Goal: Task Accomplishment & Management: Use online tool/utility

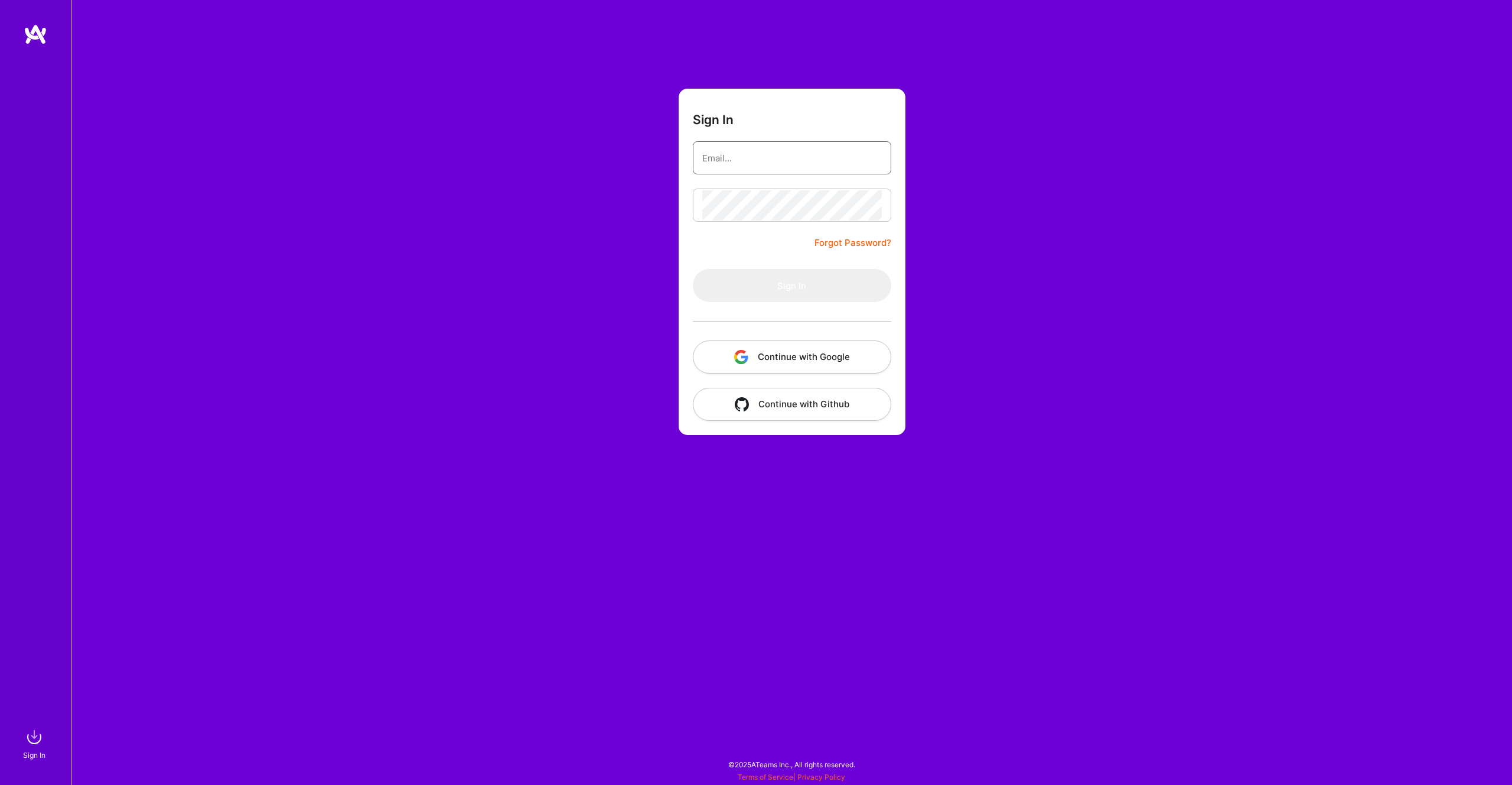
click at [742, 153] on input "email" at bounding box center [791, 158] width 180 height 30
type input "[PERSON_NAME][EMAIL_ADDRESS][PERSON_NAME][DOMAIN_NAME]"
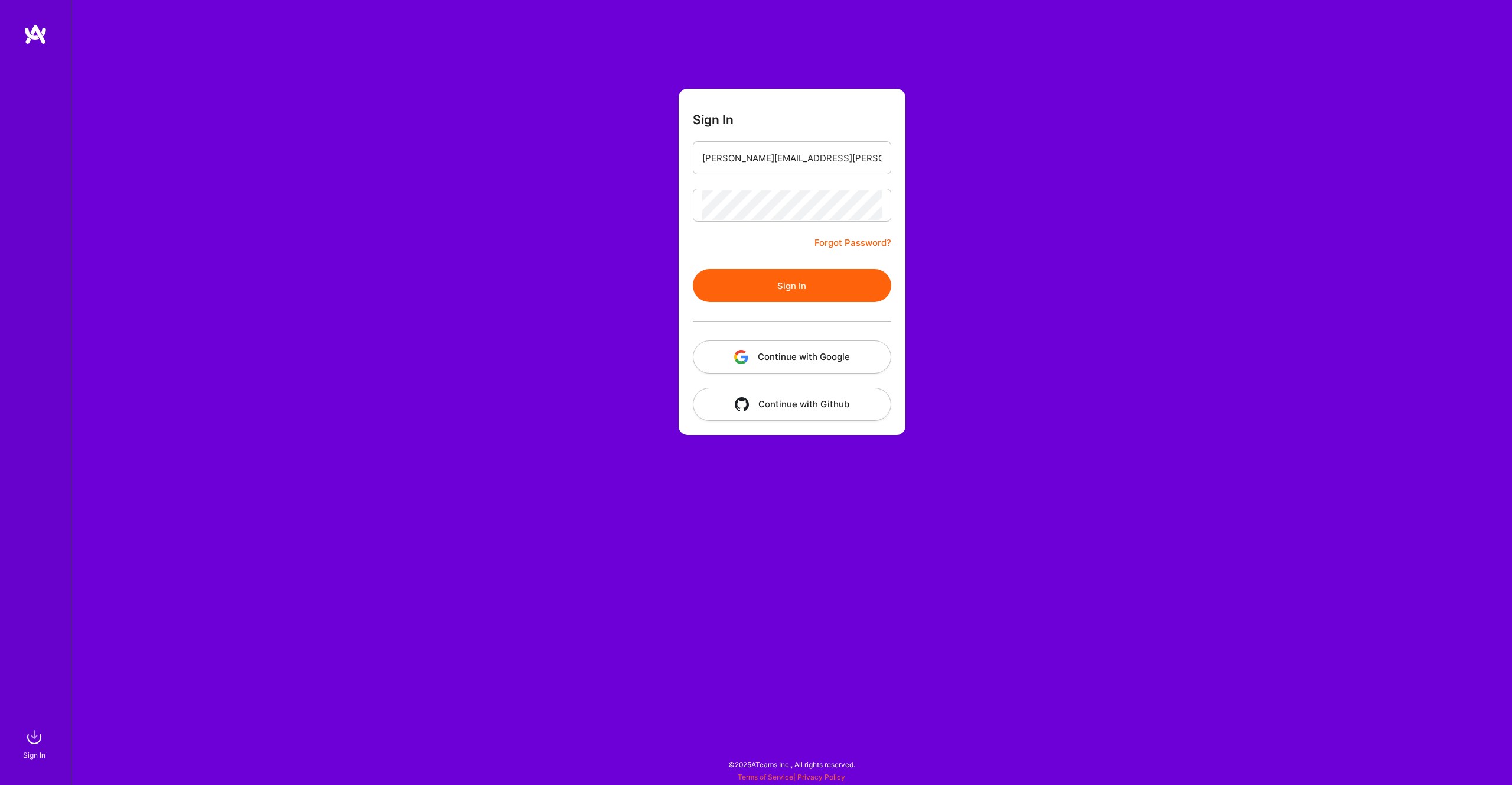
click at [782, 293] on button "Sign In" at bounding box center [792, 285] width 198 height 33
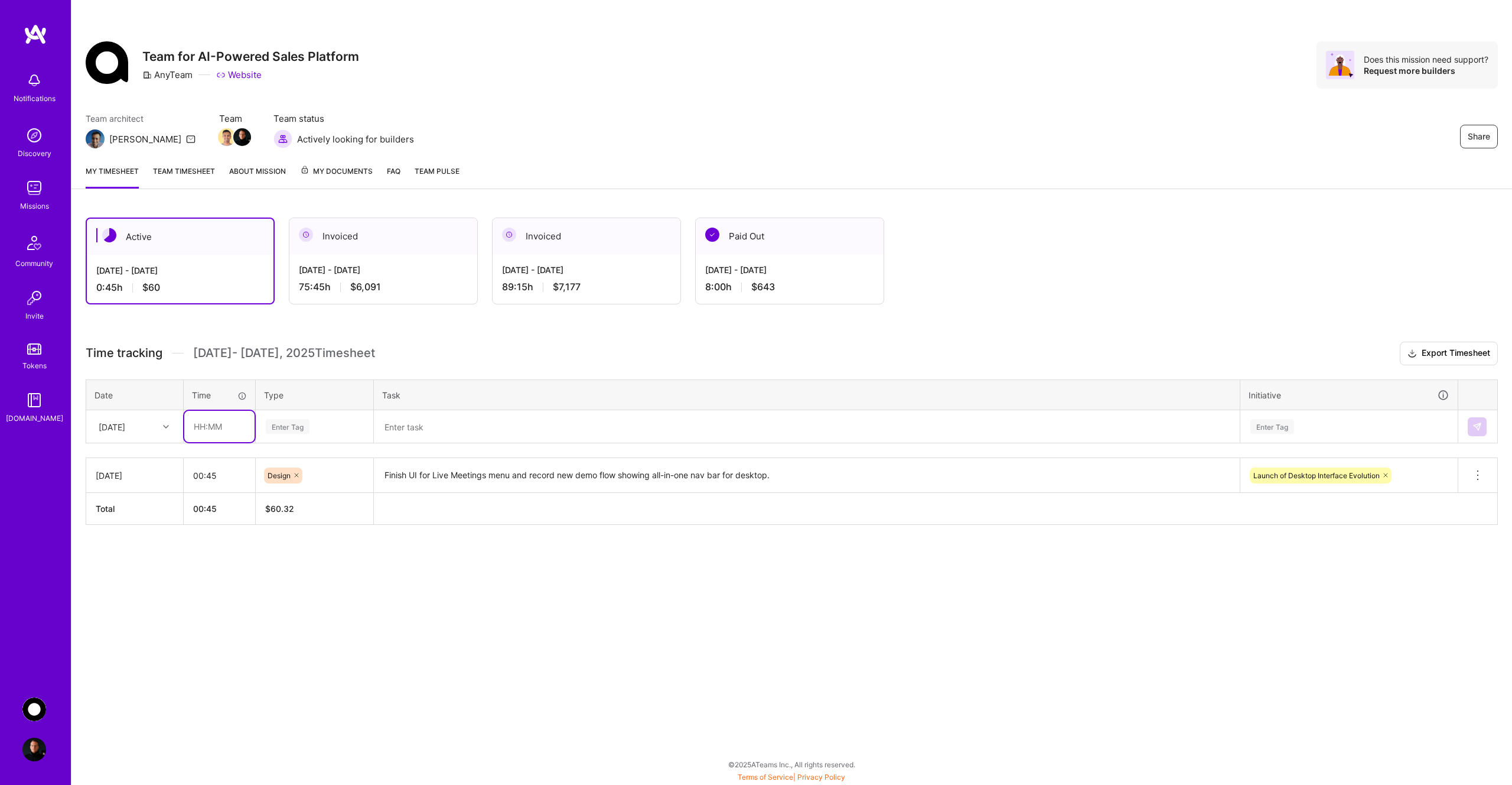
click at [218, 425] on input "text" at bounding box center [220, 426] width 70 height 31
type input "00:30"
click at [299, 429] on div "Enter Tag" at bounding box center [287, 426] width 44 height 18
type input "mee"
click at [306, 461] on div "Meetings" at bounding box center [315, 465] width 117 height 28
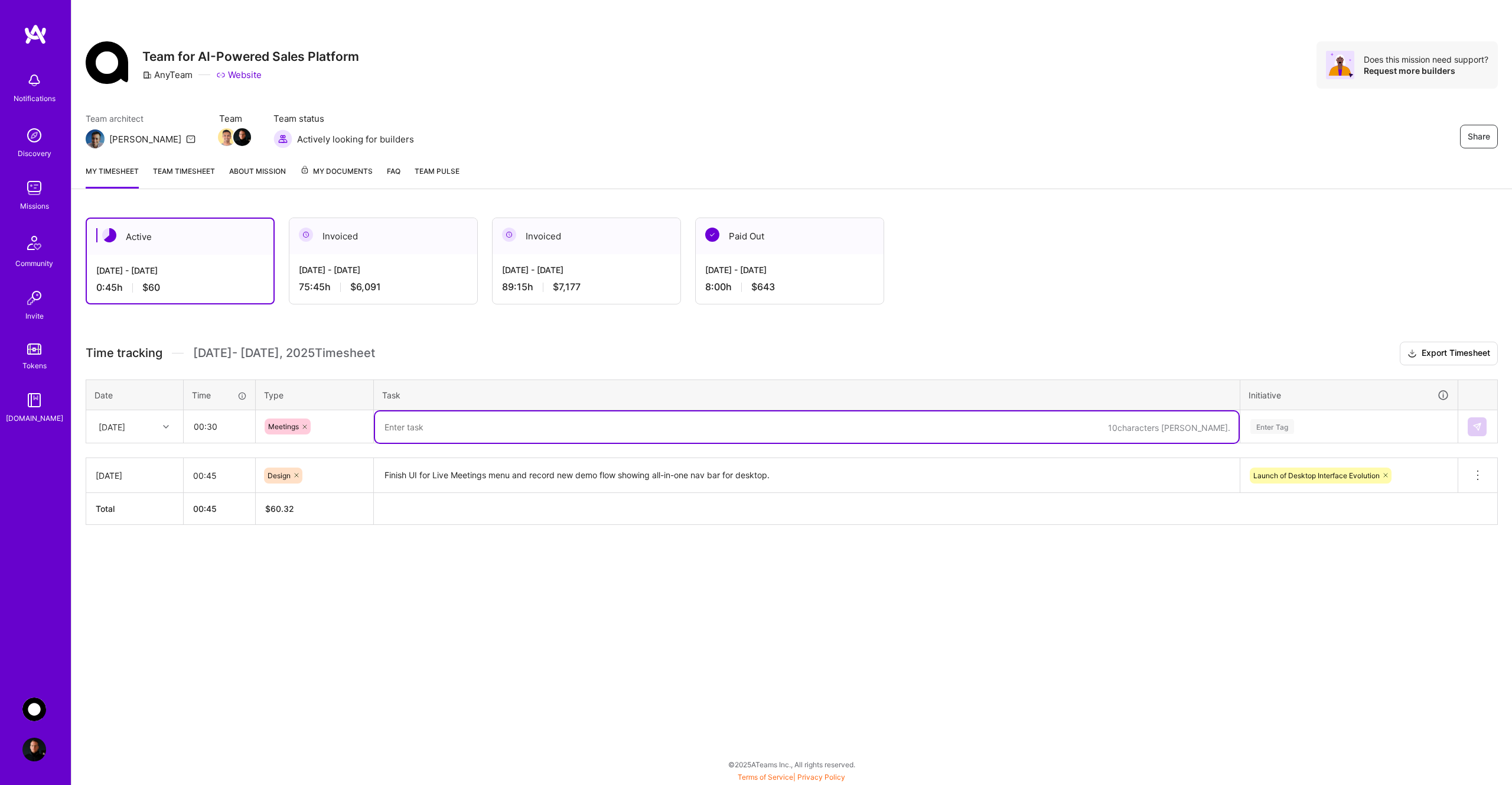
click at [446, 429] on textarea at bounding box center [807, 427] width 863 height 31
type textarea "Daily standup - First day back from vacation"
click at [1301, 428] on div "Enter Tag" at bounding box center [1349, 426] width 199 height 15
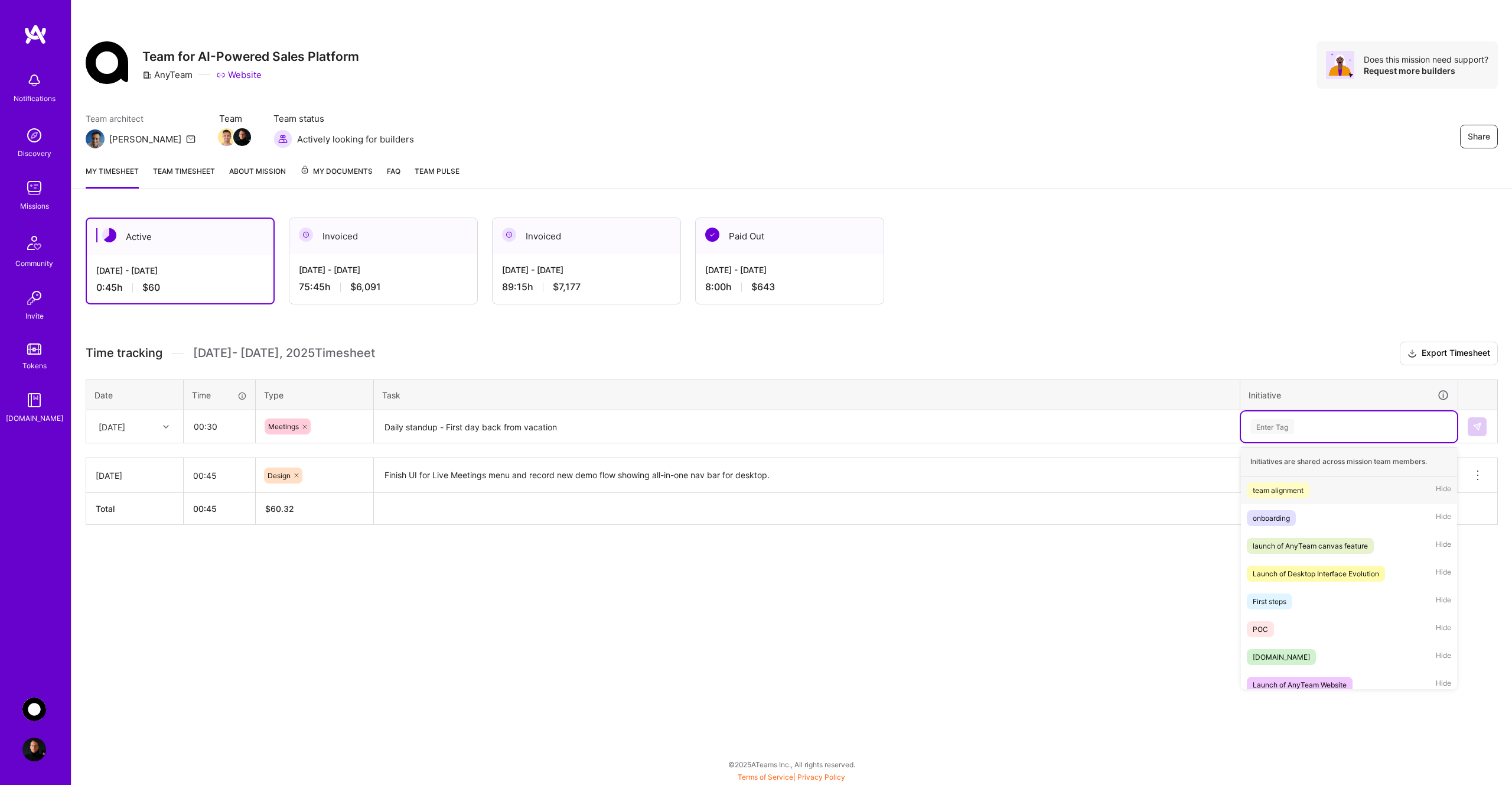
click at [1292, 491] on div "team alignment" at bounding box center [1278, 490] width 51 height 13
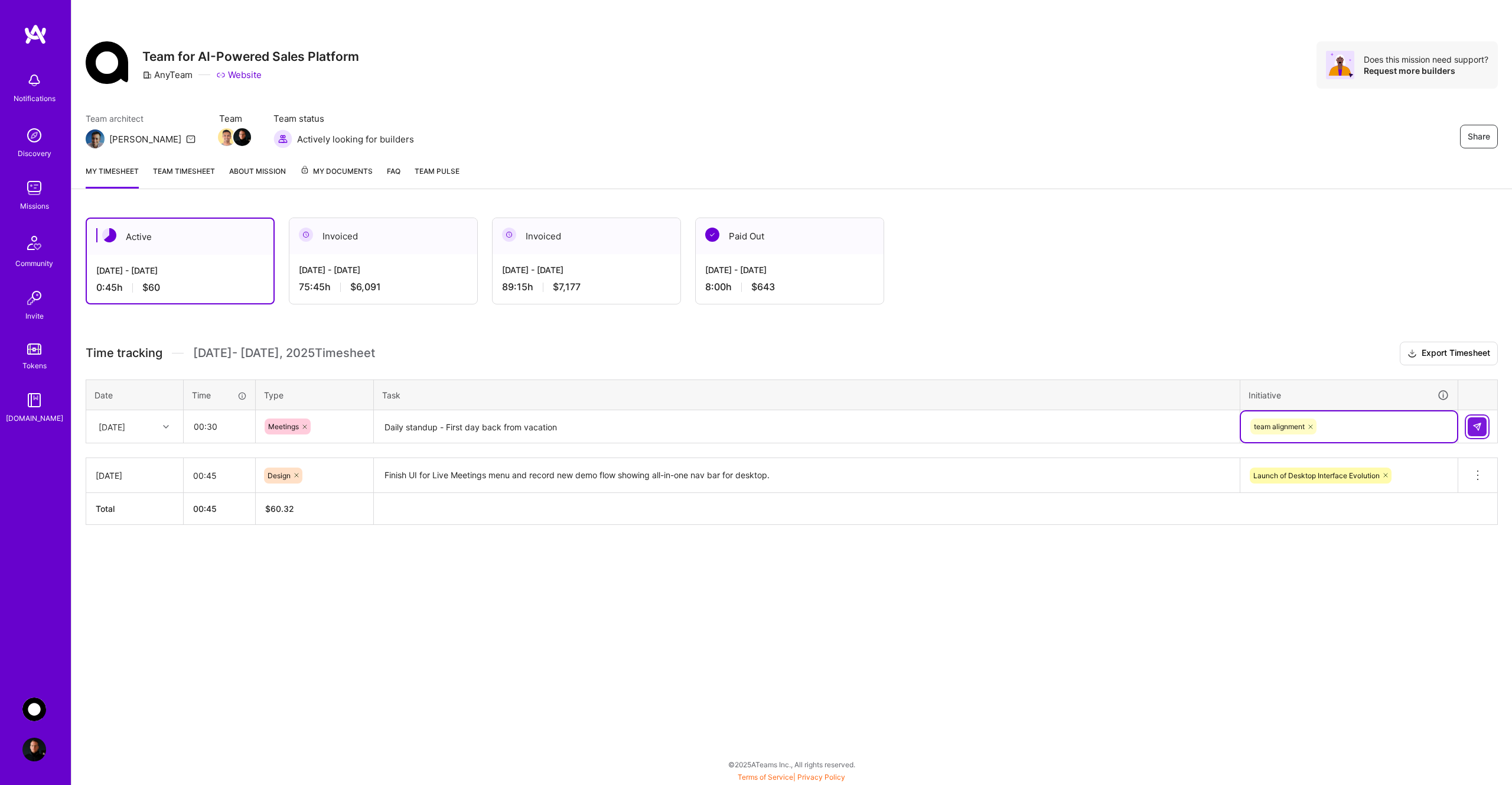
click at [1471, 423] on button at bounding box center [1477, 426] width 18 height 18
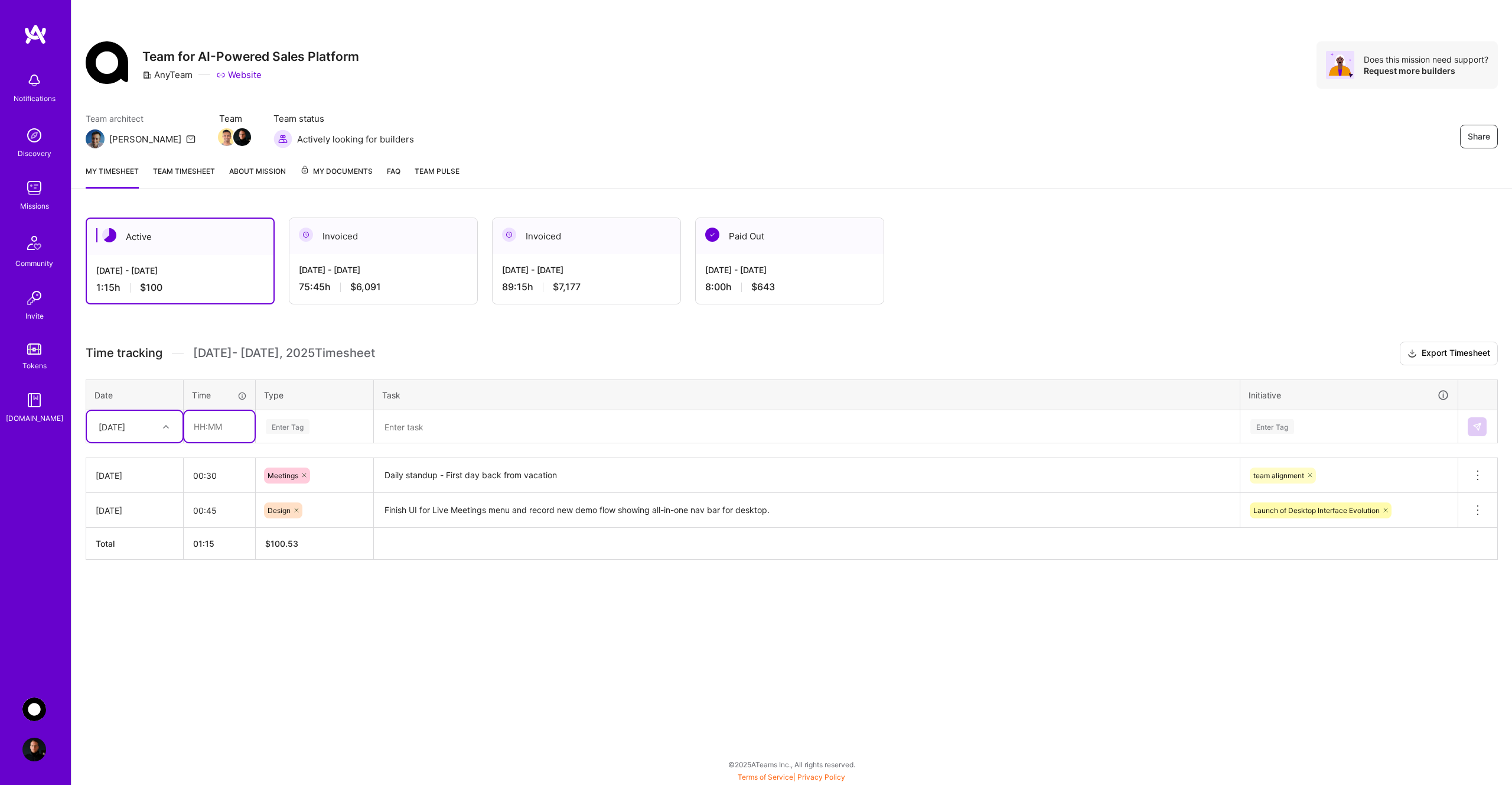
click at [210, 423] on input "text" at bounding box center [220, 426] width 70 height 31
type input "05:30"
click at [286, 427] on div "Enter Tag" at bounding box center [287, 426] width 44 height 18
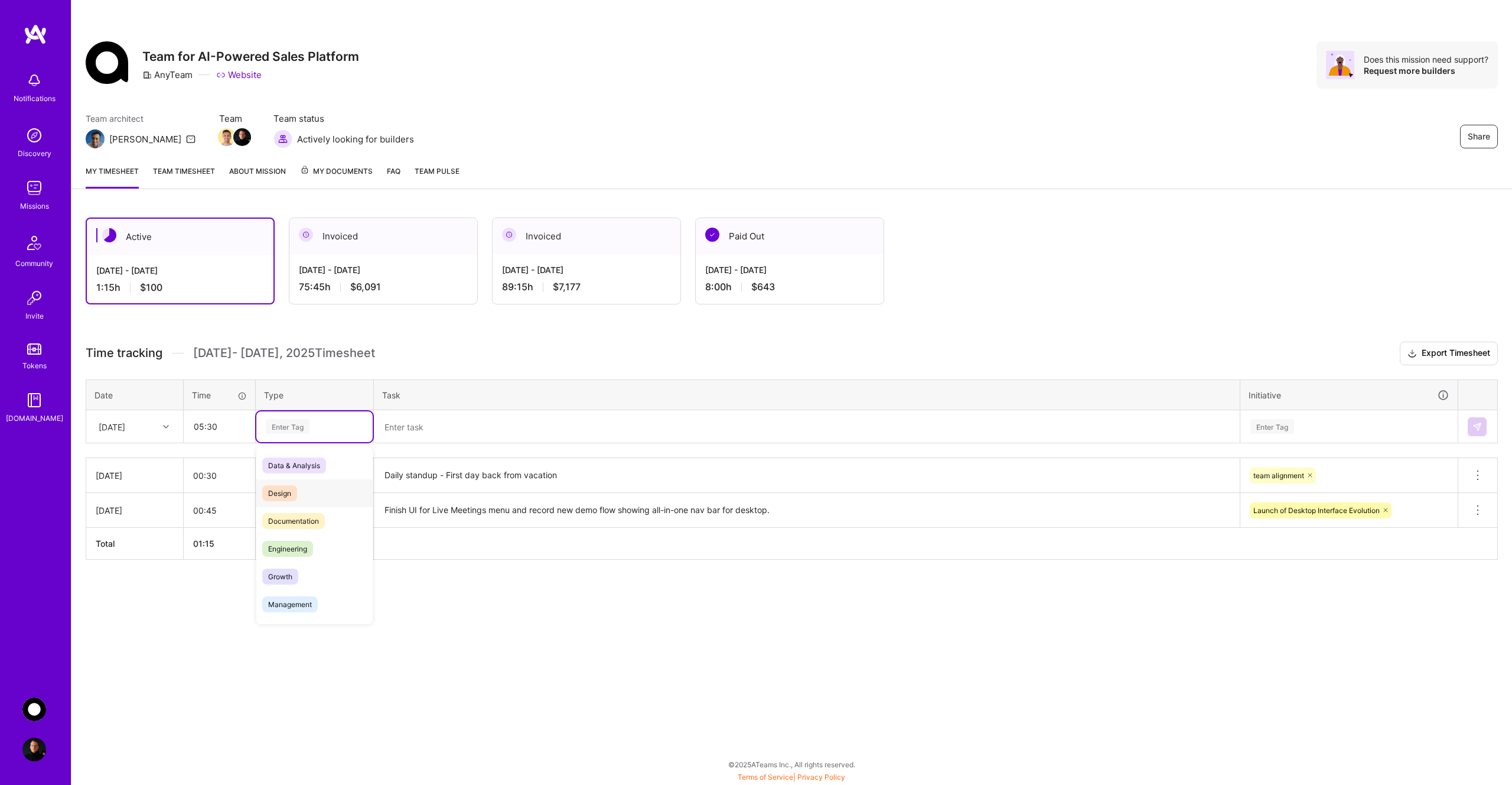
click at [309, 489] on div "Design" at bounding box center [315, 493] width 117 height 28
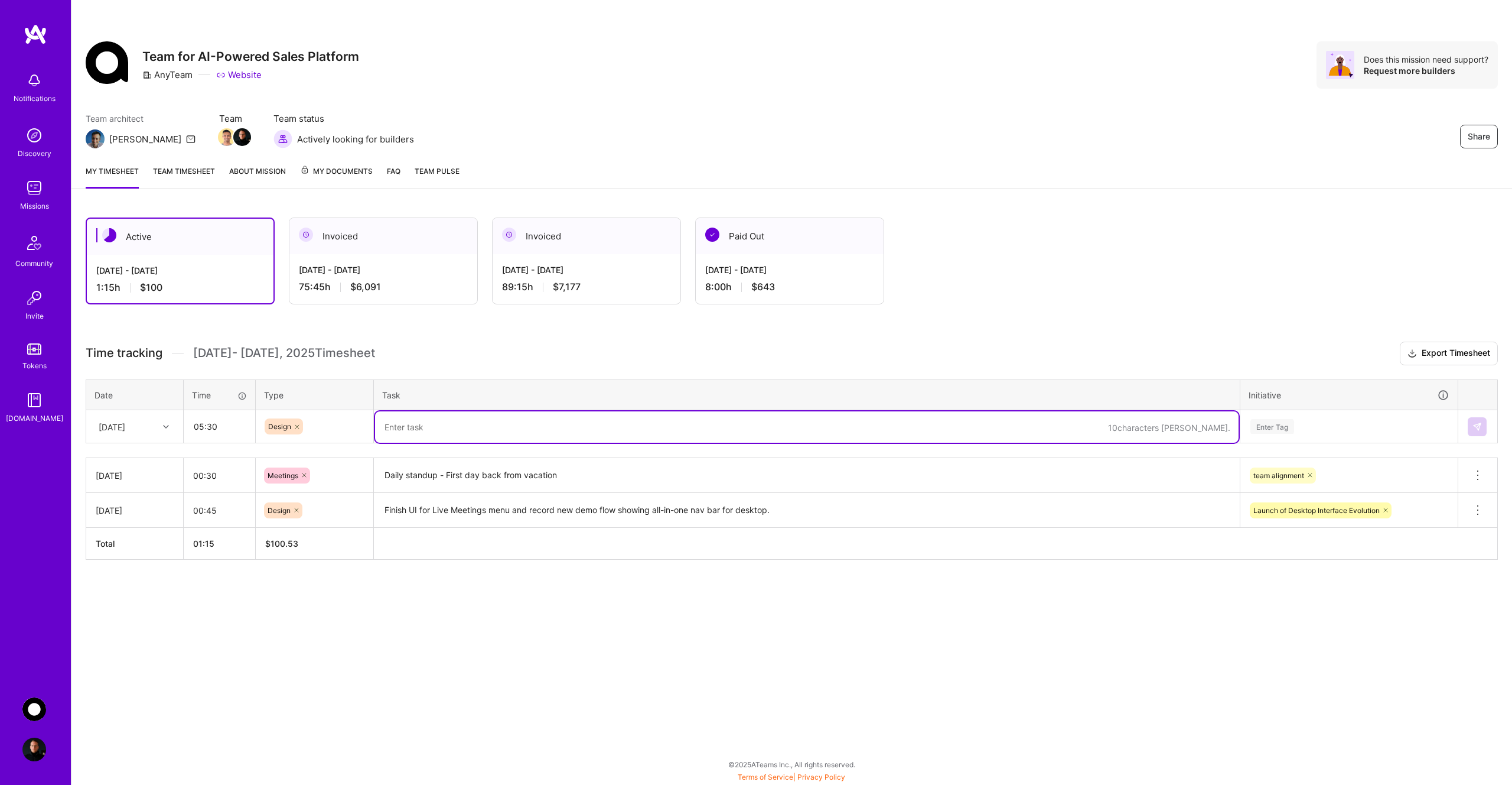
click at [428, 427] on textarea at bounding box center [807, 427] width 863 height 31
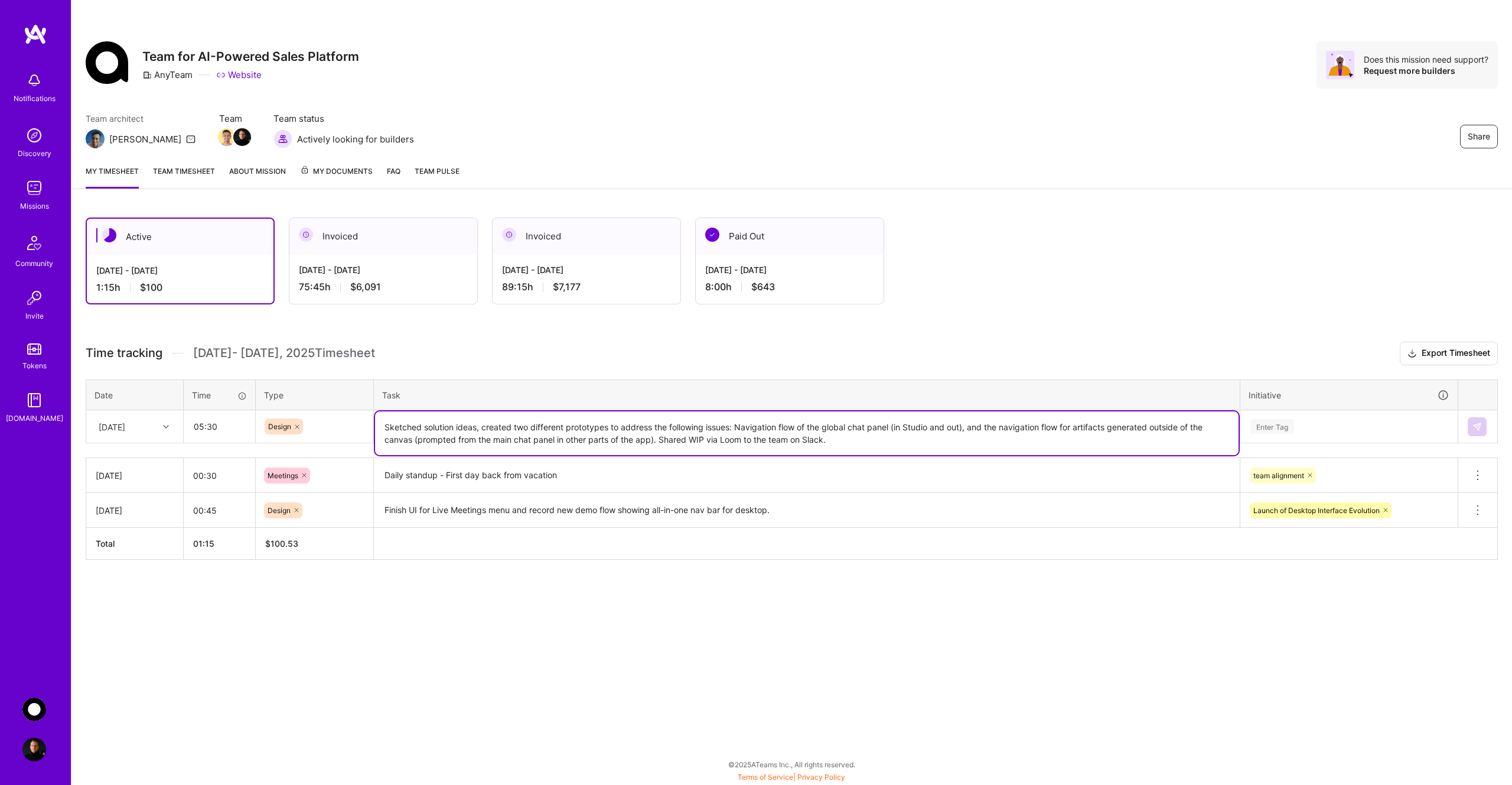
type textarea "Sketched solution ideas, created two different prototypes to address the follow…"
click at [1266, 426] on div "Enter Tag" at bounding box center [1272, 426] width 44 height 18
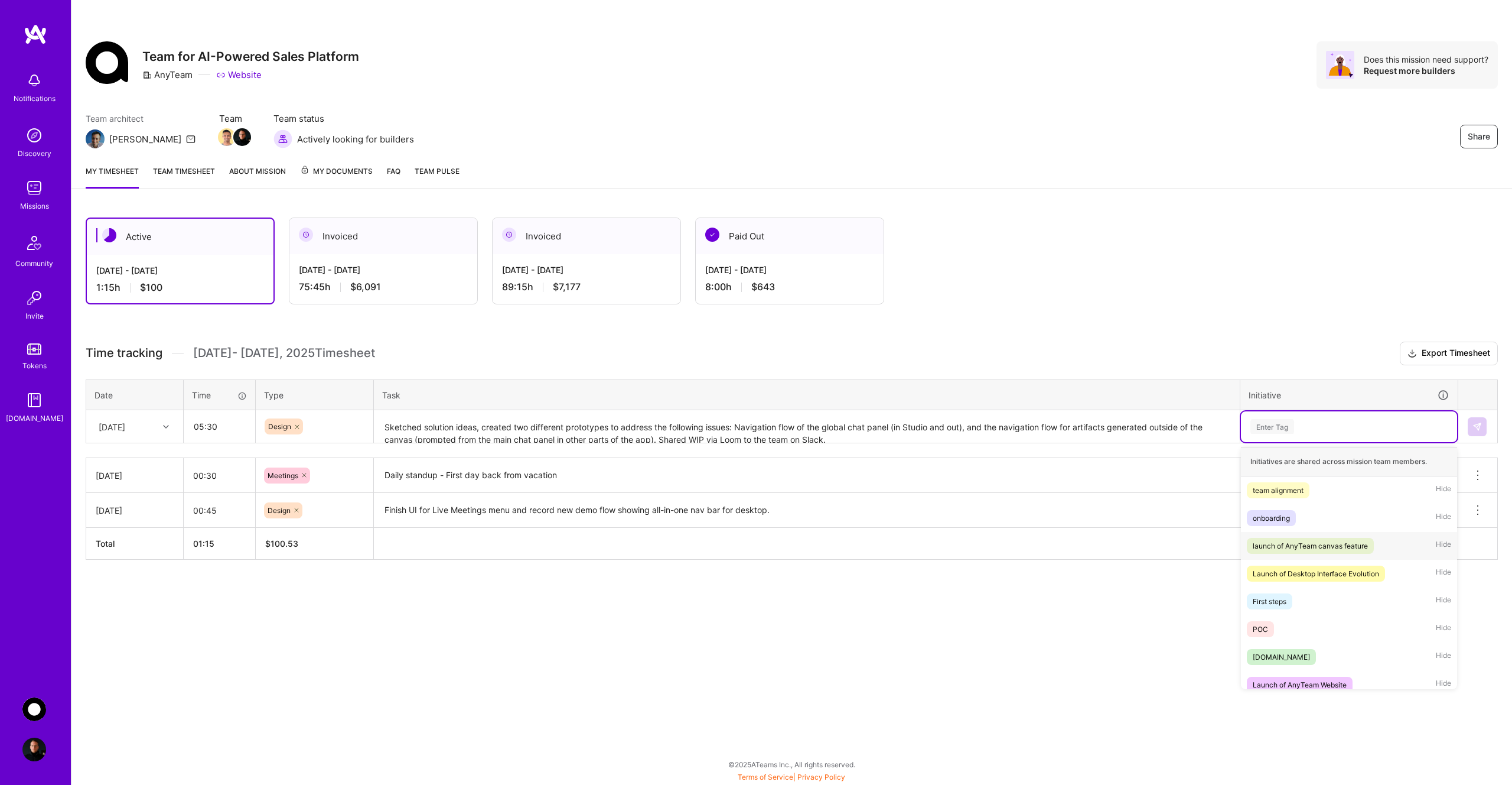
click at [1320, 547] on div "launch of AnyTeam canvas feature" at bounding box center [1310, 546] width 115 height 13
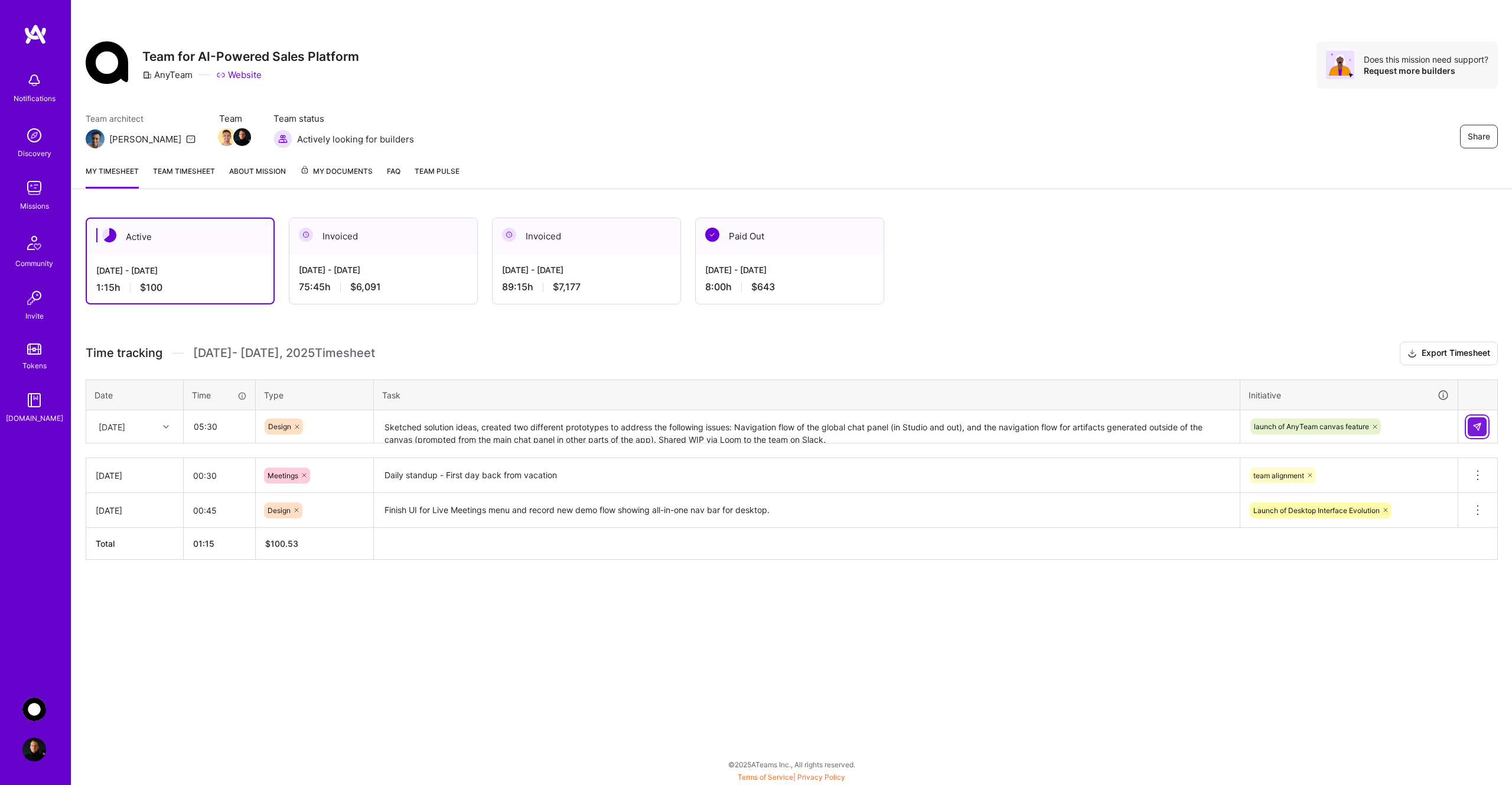
click at [1475, 426] on img at bounding box center [1477, 427] width 10 height 10
